Goal: Find specific fact

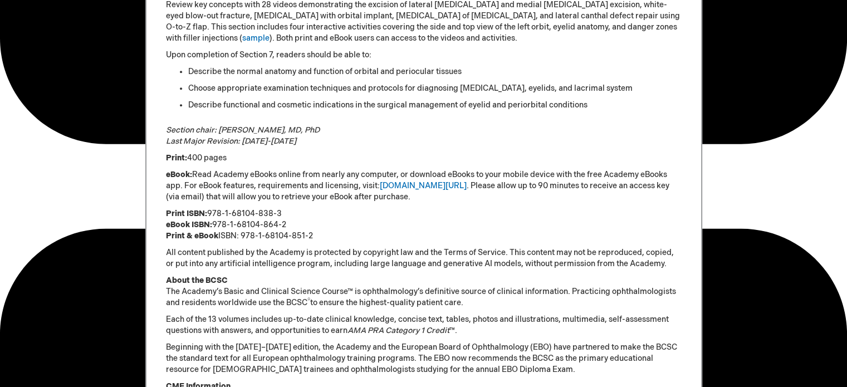
scroll to position [690, 0]
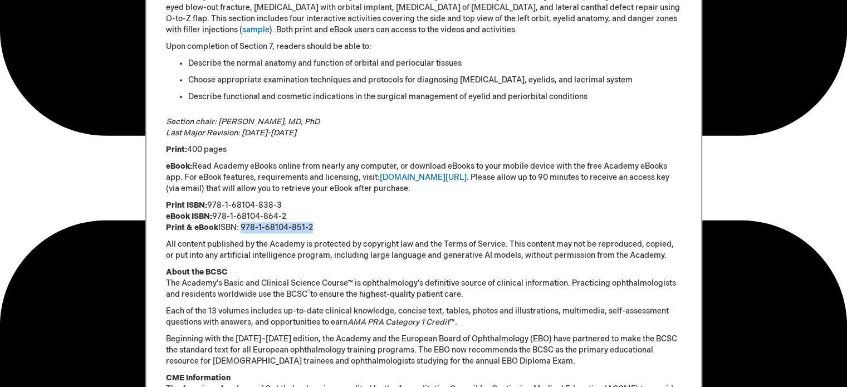
drag, startPoint x: 243, startPoint y: 226, endPoint x: 316, endPoint y: 231, distance: 73.7
click at [316, 231] on p "Print ISBN: 978-1-68104-838-3 eBook ISBN: 978-1-68104-864-2 Print & eBook ISBN:…" at bounding box center [424, 216] width 516 height 33
copy p "978-1-68104-851-2"
drag, startPoint x: 215, startPoint y: 213, endPoint x: 287, endPoint y: 211, distance: 71.3
click at [287, 211] on p "Print ISBN: 978-1-68104-838-3 eBook ISBN: 978-1-68104-864-2 Print & eBook ISBN:…" at bounding box center [424, 216] width 516 height 33
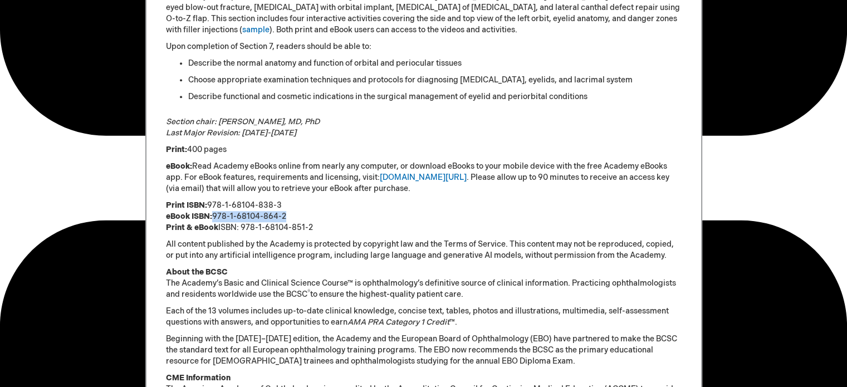
copy p "978-1-68104-864-2"
drag, startPoint x: 209, startPoint y: 202, endPoint x: 285, endPoint y: 199, distance: 75.2
click at [285, 200] on p "Print ISBN: 978-1-68104-838-3 eBook ISBN: 978-1-68104-864-2 Print & eBook ISBN:…" at bounding box center [424, 216] width 516 height 33
copy p "978-1-68104-838-3"
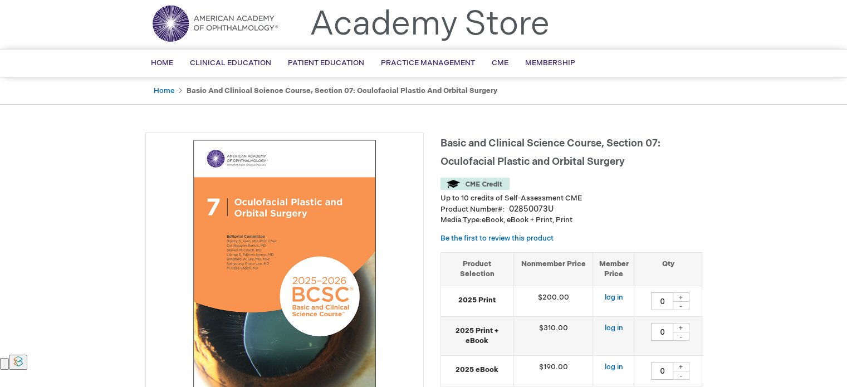
scroll to position [31, 0]
